Goal: Find specific page/section: Find specific page/section

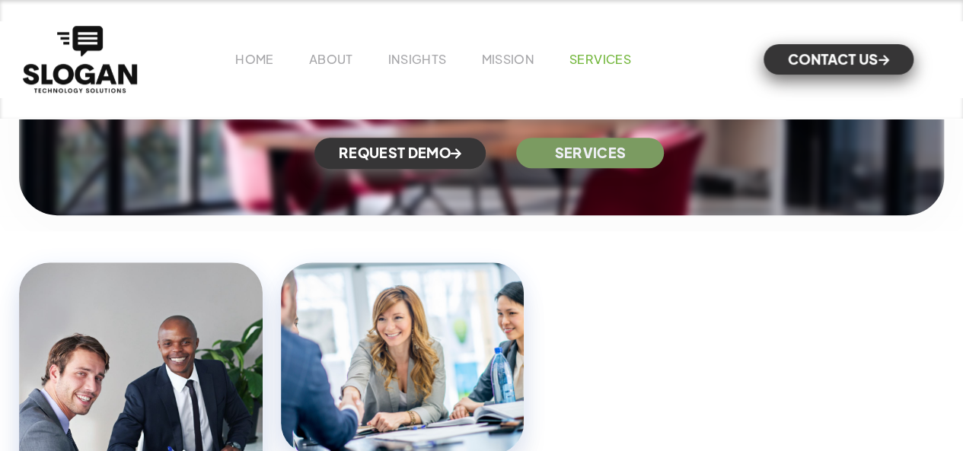
scroll to position [5242, 0]
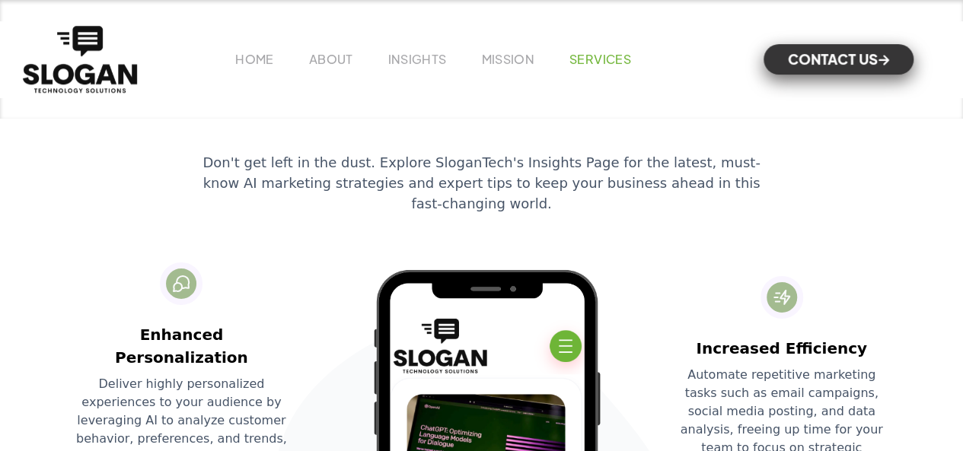
click at [573, 59] on link "SERVICES" at bounding box center [600, 59] width 62 height 16
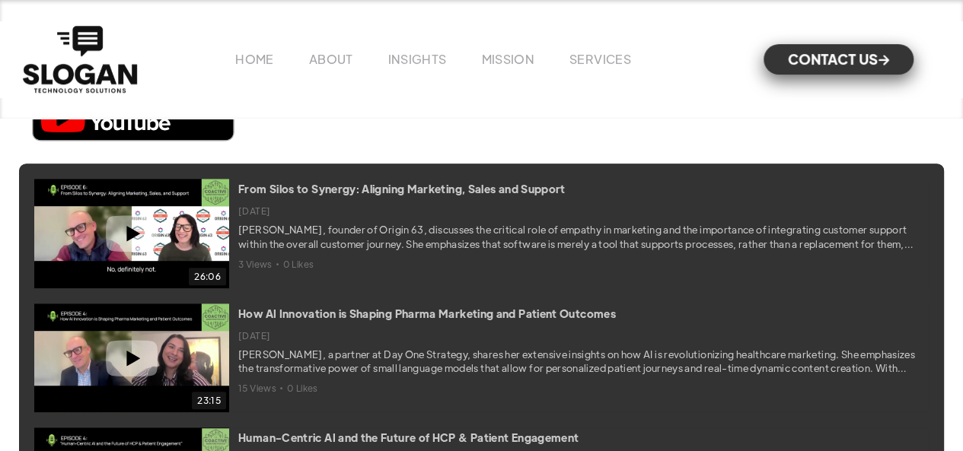
scroll to position [6349, 0]
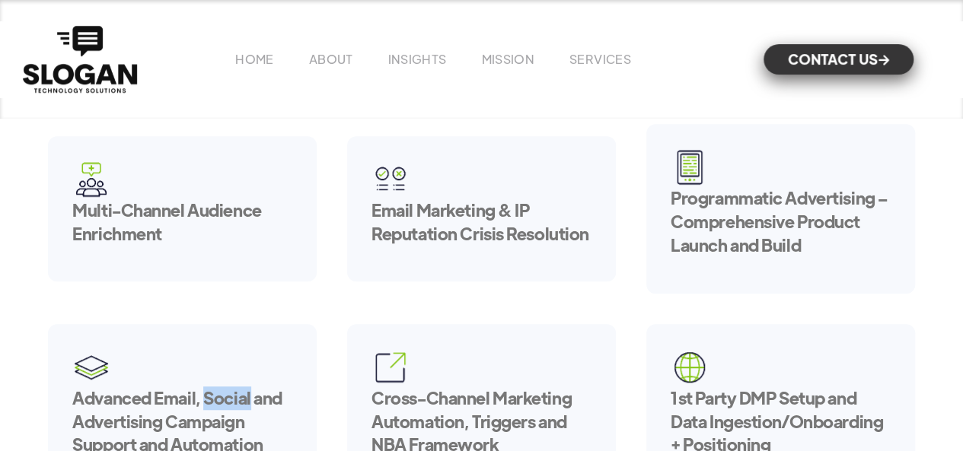
scroll to position [211, 0]
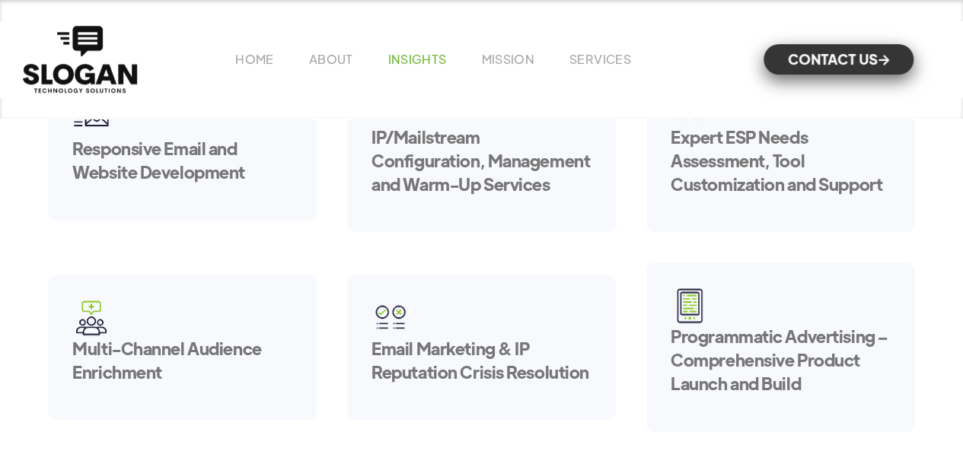
click at [400, 58] on link "INSIGHTS" at bounding box center [417, 59] width 59 height 16
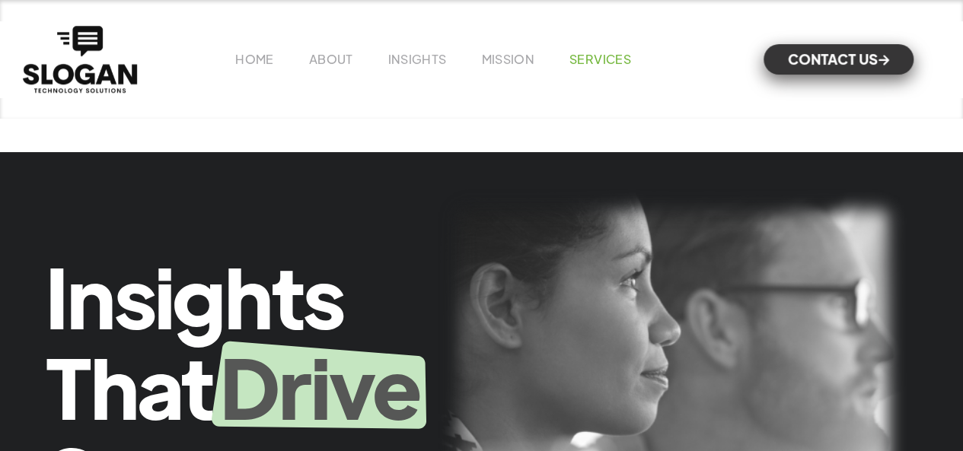
click at [591, 53] on link "SERVICES" at bounding box center [600, 59] width 62 height 16
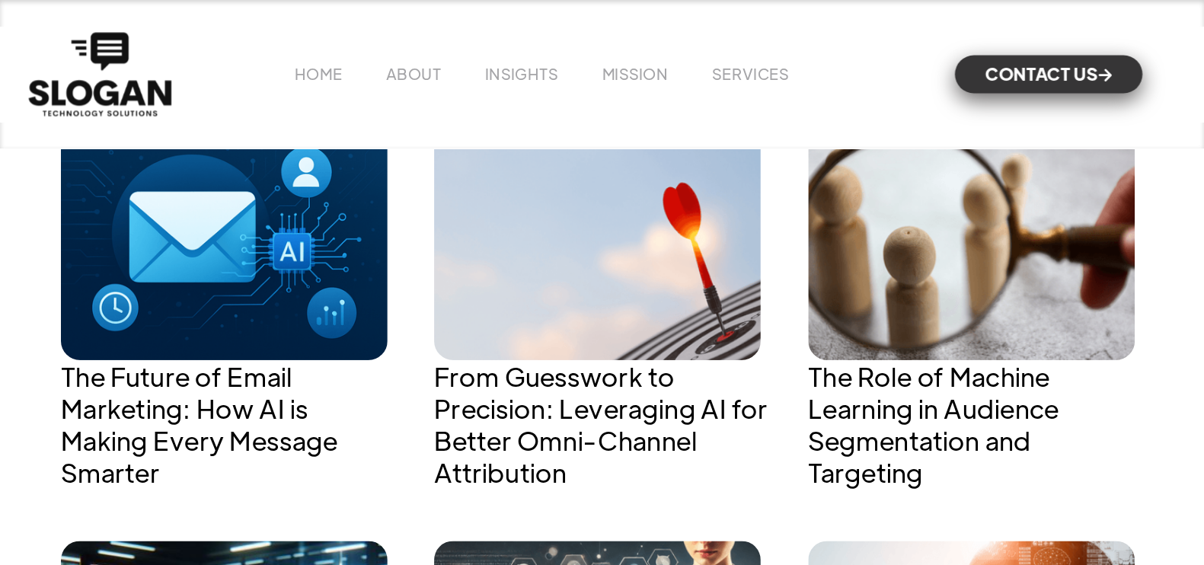
scroll to position [837, 0]
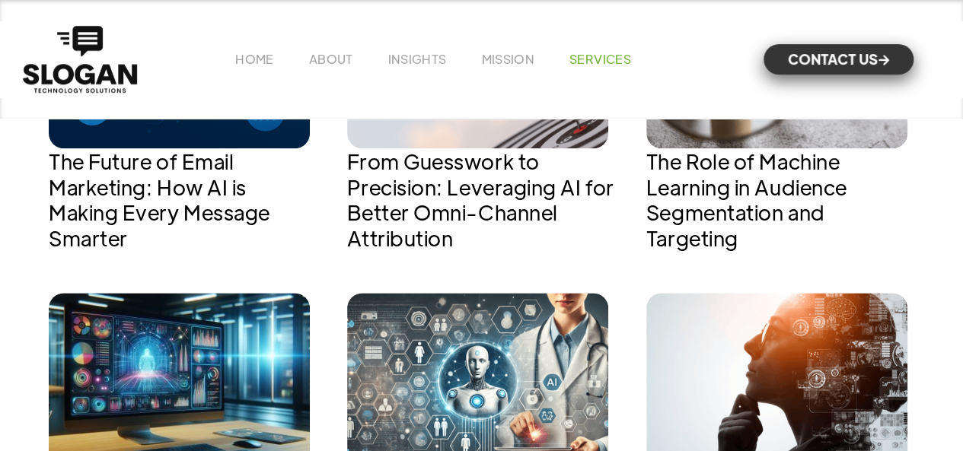
click at [600, 59] on link "SERVICES" at bounding box center [600, 59] width 62 height 16
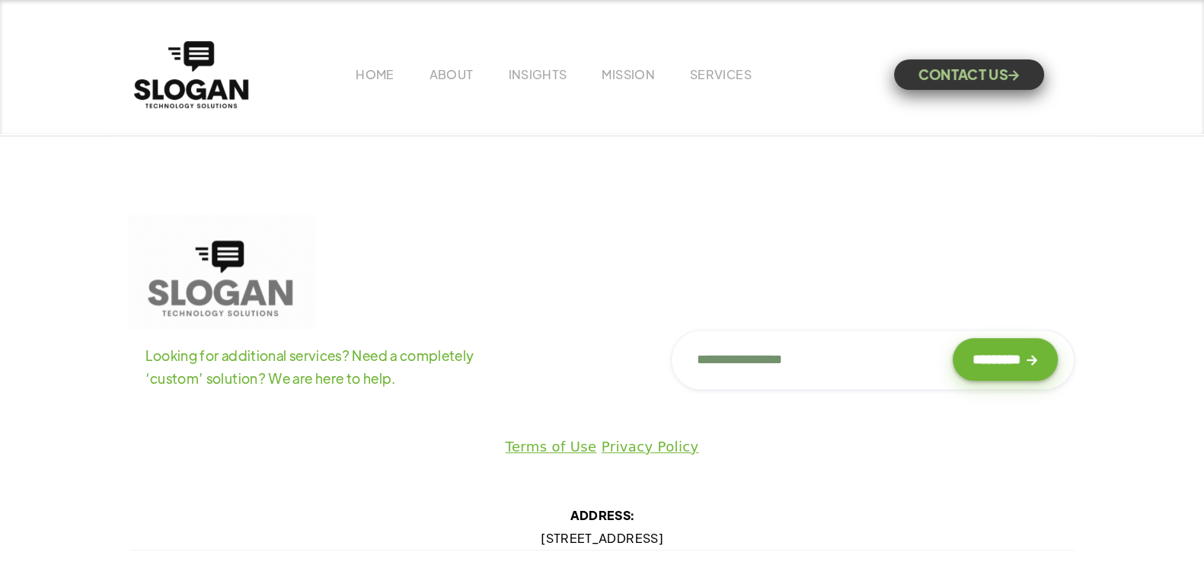
scroll to position [656, 0]
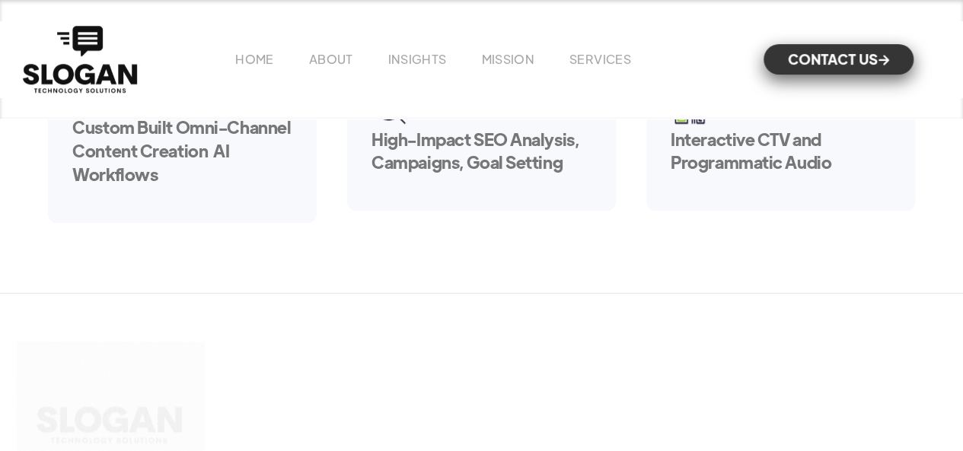
scroll to position [439, 0]
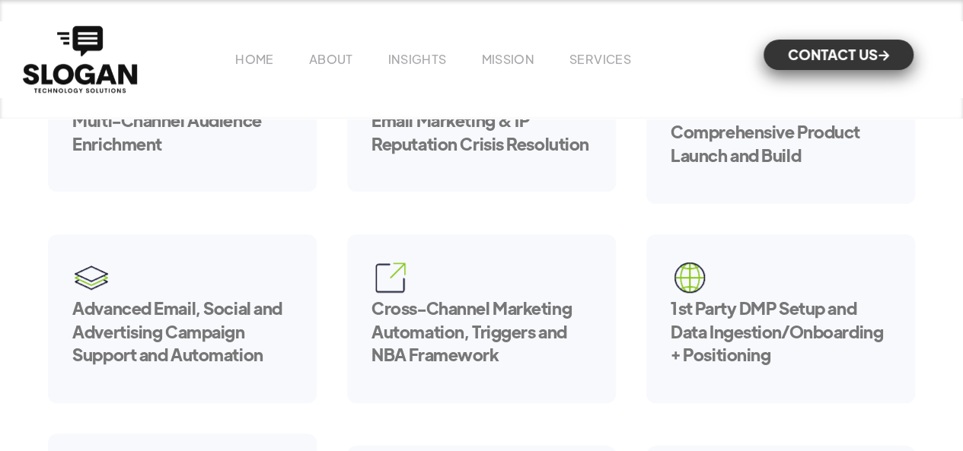
click at [828, 51] on link "CONTACT US " at bounding box center [839, 55] width 150 height 30
